Goal: Entertainment & Leisure: Consume media (video, audio)

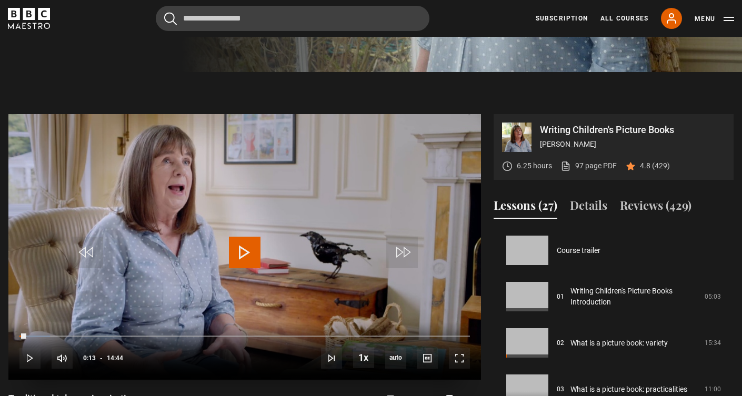
scroll to position [185, 0]
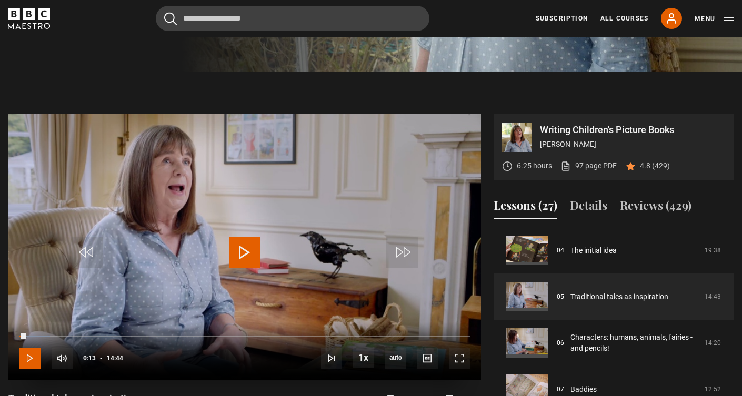
click at [25, 354] on span "Video Player" at bounding box center [29, 358] width 21 height 21
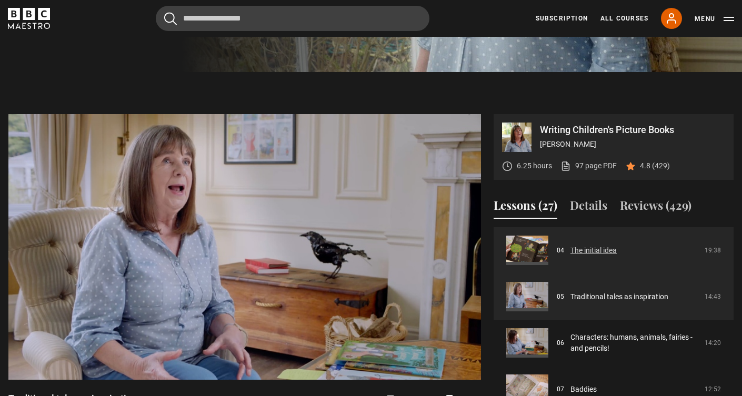
click at [617, 250] on link "The initial idea" at bounding box center [594, 250] width 46 height 11
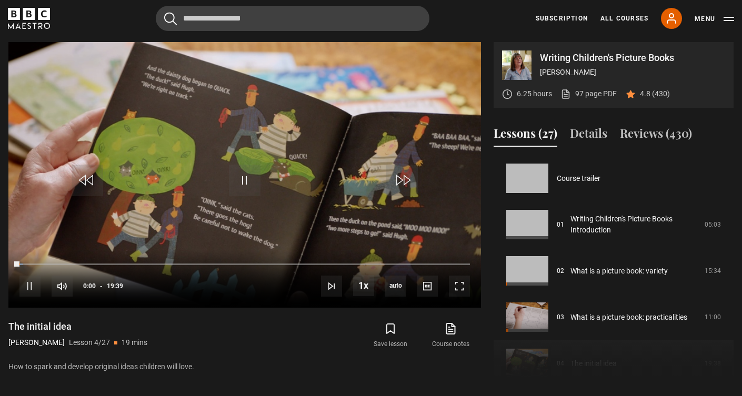
scroll to position [139, 0]
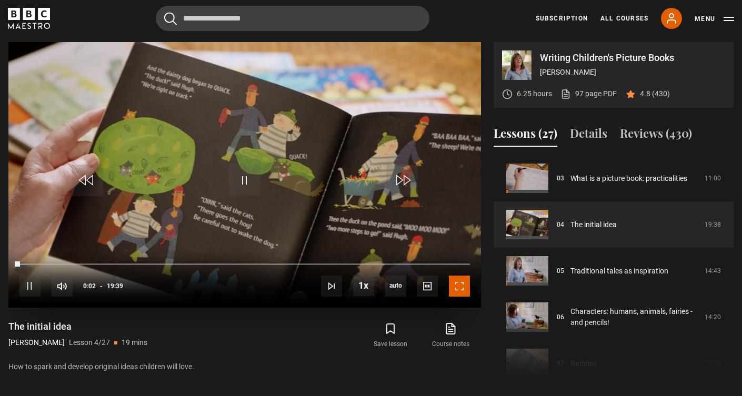
click at [461, 290] on span "Video Player" at bounding box center [459, 286] width 21 height 21
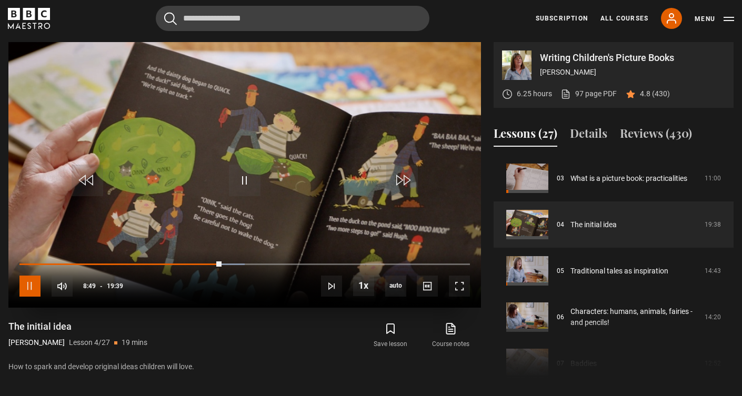
click at [26, 292] on span "Video Player" at bounding box center [29, 286] width 21 height 21
click at [240, 178] on span "Video Player" at bounding box center [245, 181] width 32 height 32
click at [462, 290] on span "Video Player" at bounding box center [459, 286] width 21 height 21
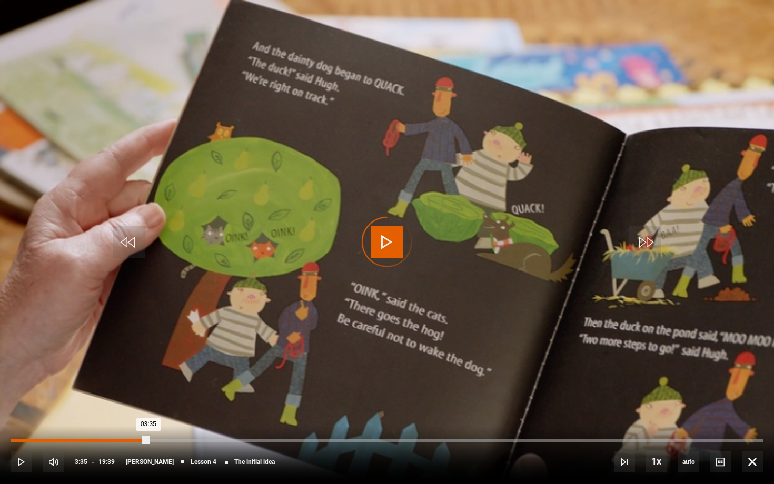
click at [148, 396] on div "Loaded : 0.00% 03:35 03:35" at bounding box center [387, 440] width 752 height 3
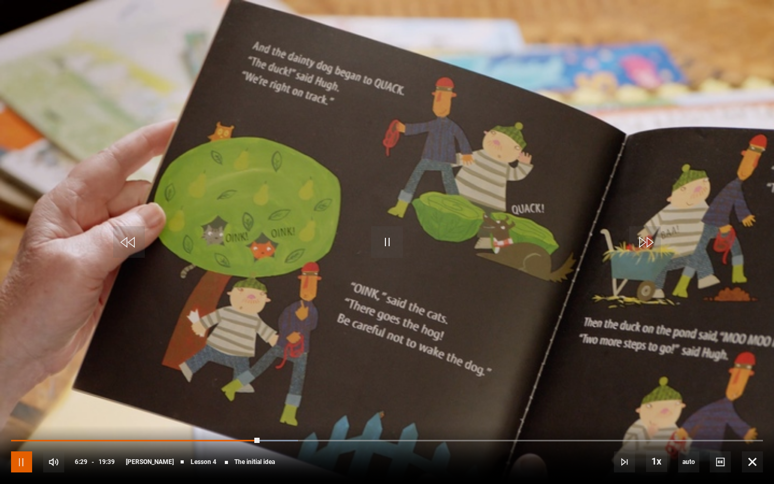
click at [24, 396] on span "Video Player" at bounding box center [21, 462] width 21 height 21
click at [387, 241] on span "Video Player" at bounding box center [387, 242] width 32 height 32
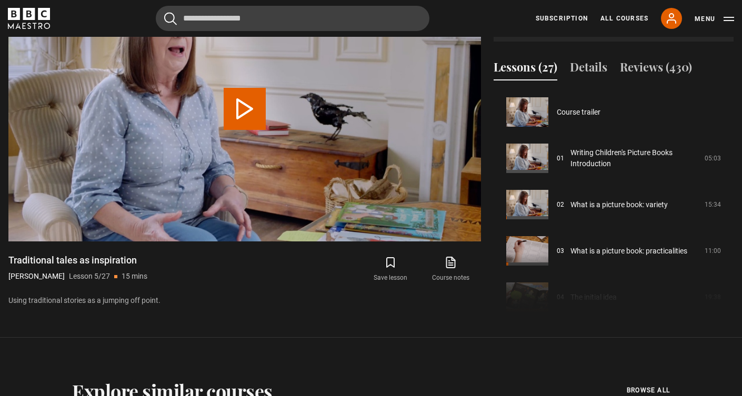
scroll to position [185, 0]
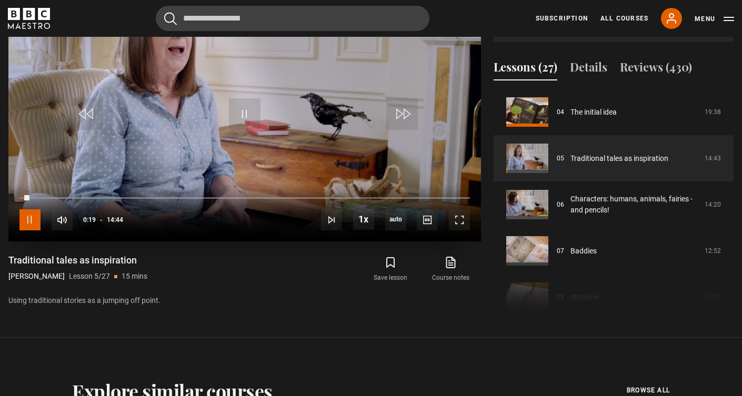
click at [31, 223] on span "Video Player" at bounding box center [29, 220] width 21 height 21
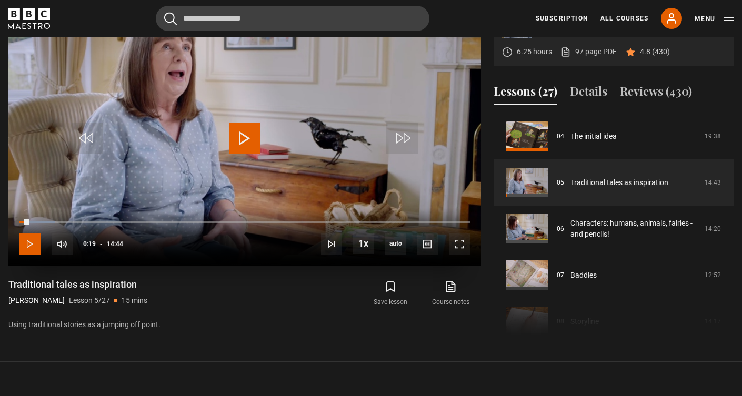
click at [21, 243] on span "Video Player" at bounding box center [29, 244] width 21 height 21
click at [464, 247] on span "Video Player" at bounding box center [459, 244] width 21 height 21
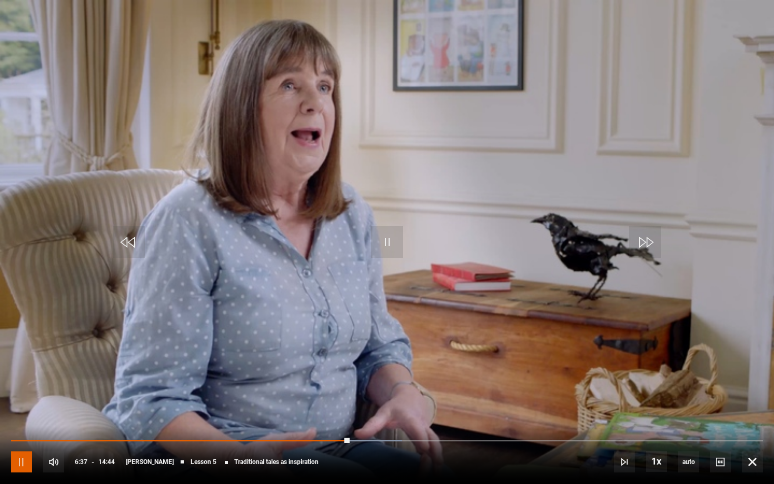
click at [14, 396] on span "Video Player" at bounding box center [21, 462] width 21 height 21
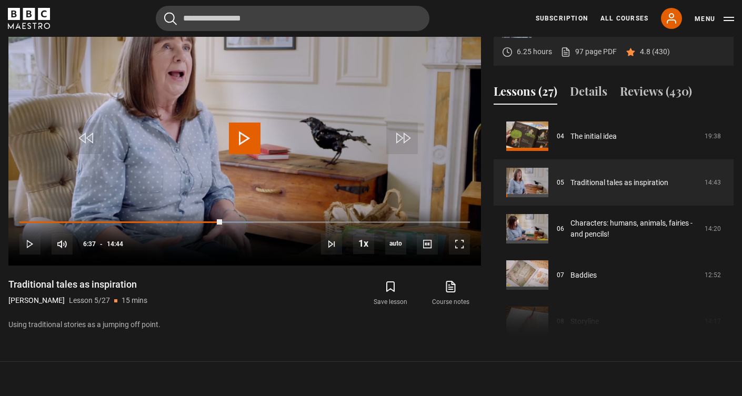
scroll to position [471, 0]
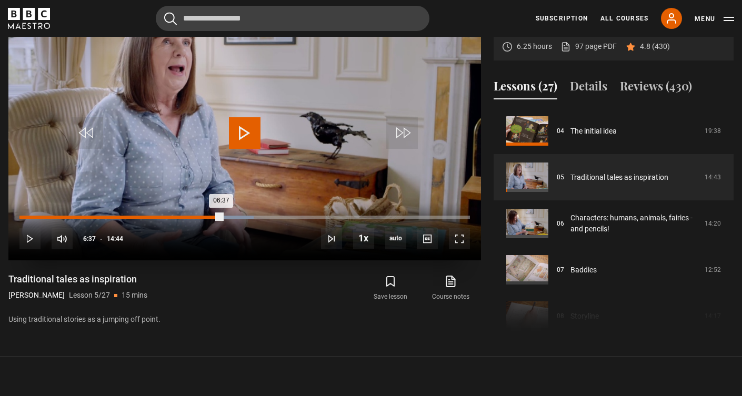
click at [208, 216] on div "Loaded : 52.04% 06:10 06:37" at bounding box center [244, 217] width 451 height 3
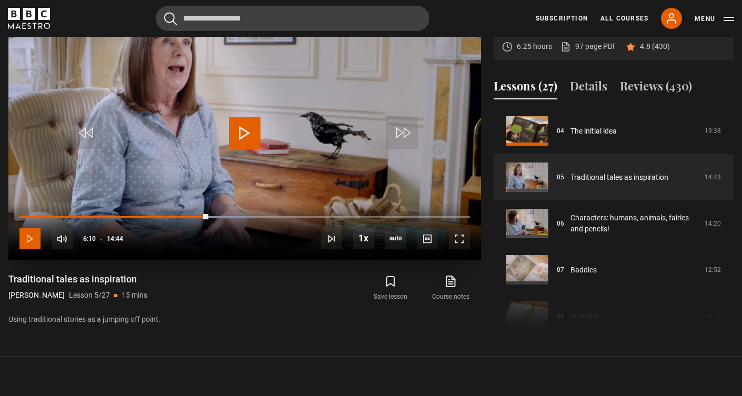
click at [33, 238] on span "Video Player" at bounding box center [29, 238] width 21 height 21
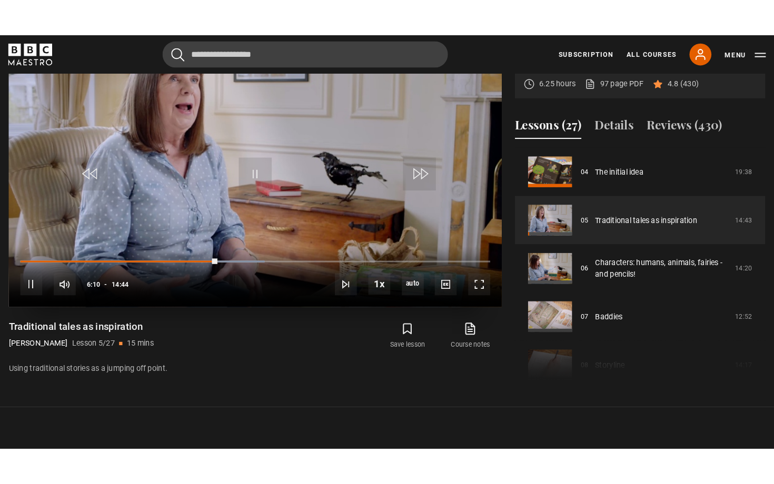
scroll to position [465, 0]
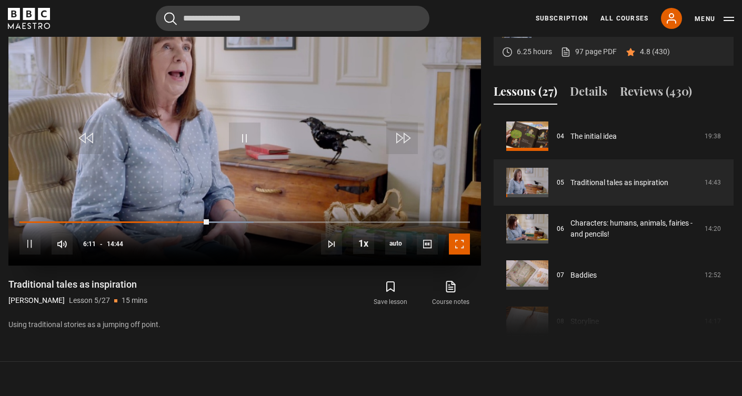
click at [463, 245] on span "Video Player" at bounding box center [459, 244] width 21 height 21
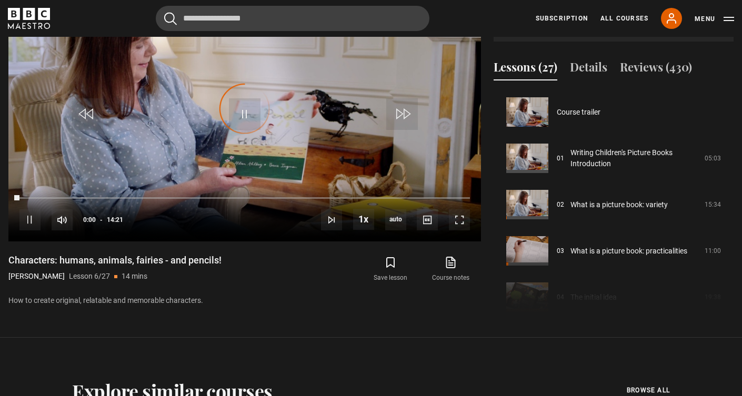
scroll to position [232, 0]
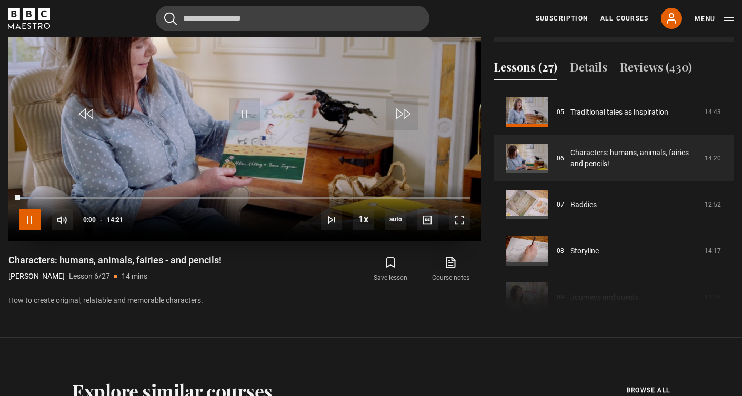
click at [29, 221] on span "Video Player" at bounding box center [29, 220] width 21 height 21
